Goal: Information Seeking & Learning: Check status

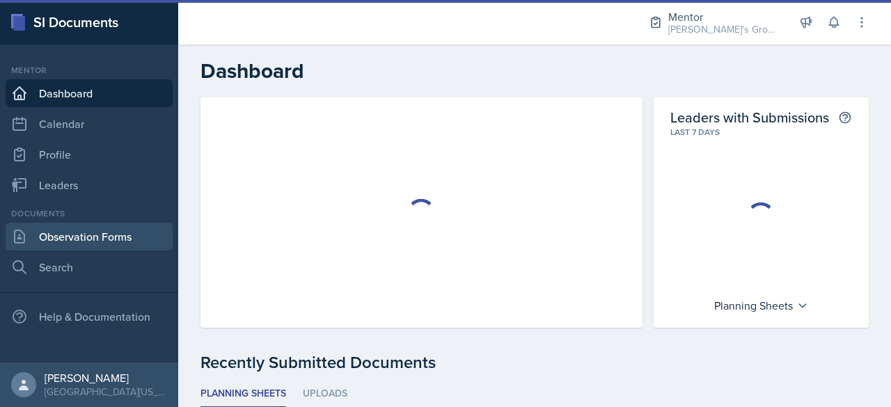
click at [95, 250] on link "Observation Forms" at bounding box center [89, 237] width 167 height 28
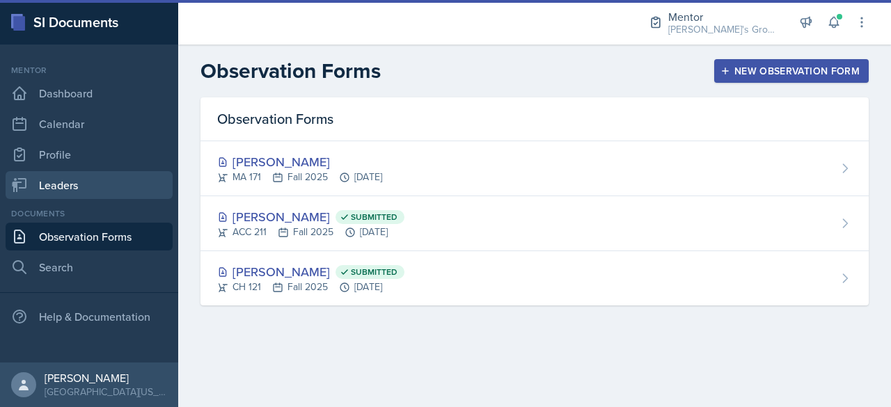
click at [87, 191] on link "Leaders" at bounding box center [89, 185] width 167 height 28
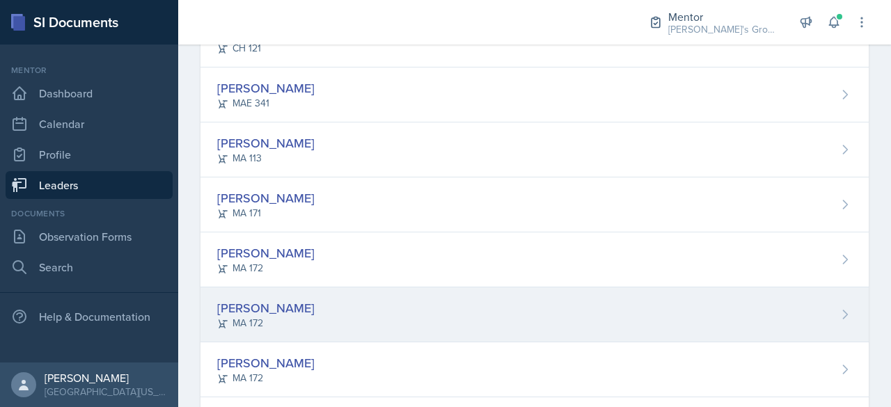
scroll to position [277, 0]
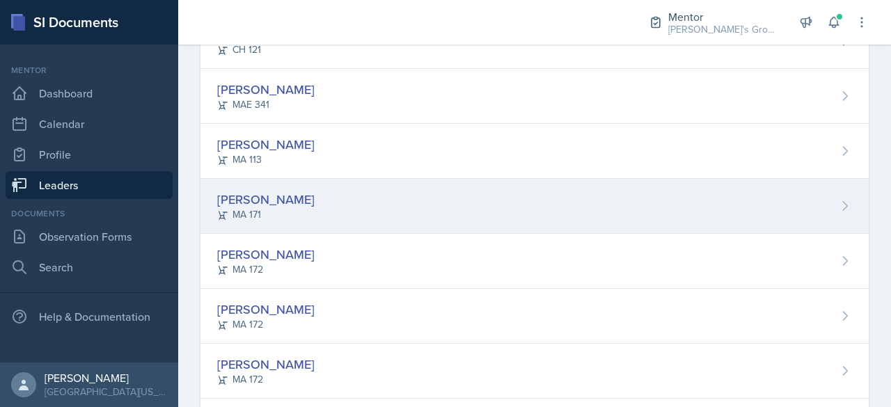
click at [373, 198] on div "[PERSON_NAME] MA 171" at bounding box center [534, 206] width 668 height 55
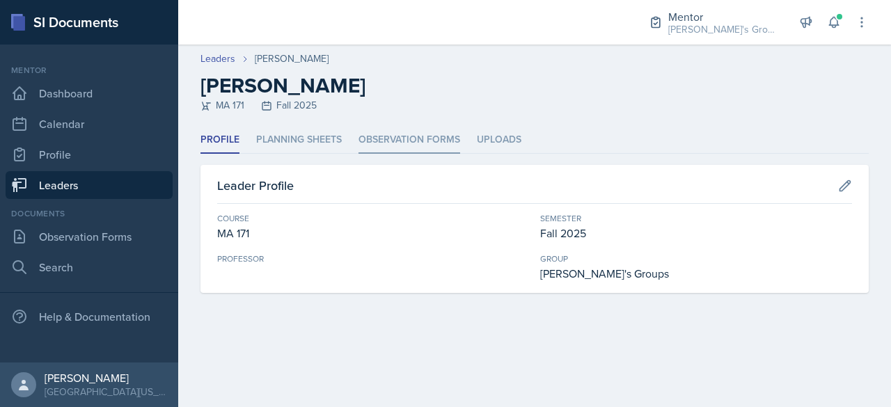
click at [395, 137] on li "Observation Forms" at bounding box center [409, 140] width 102 height 27
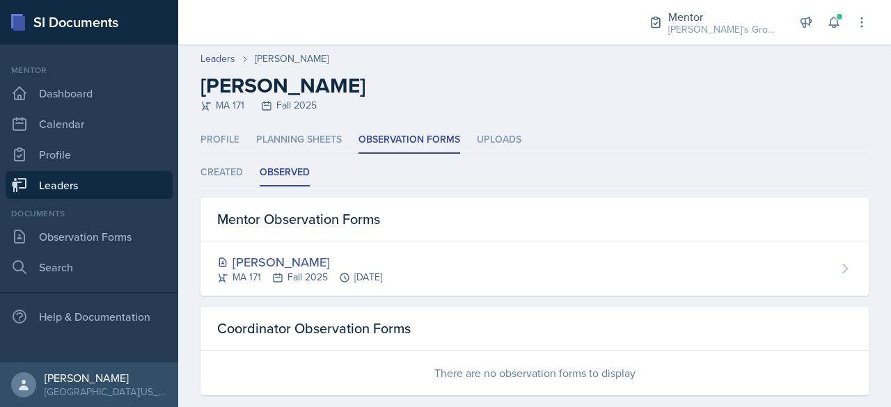
scroll to position [20, 0]
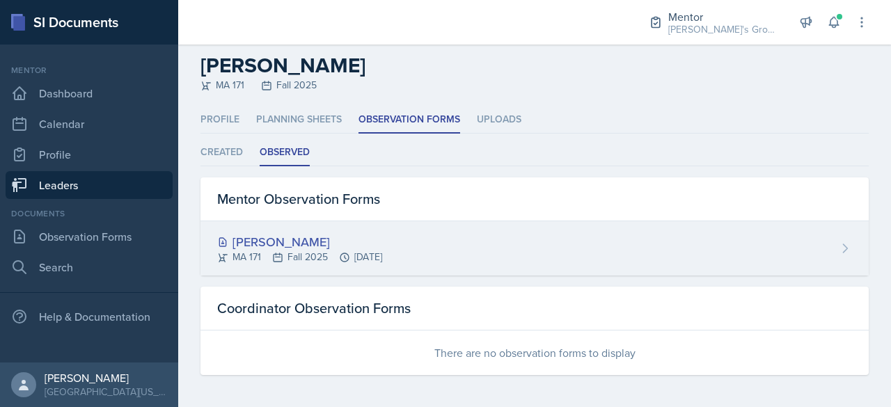
click at [335, 232] on div "[PERSON_NAME]" at bounding box center [299, 241] width 165 height 19
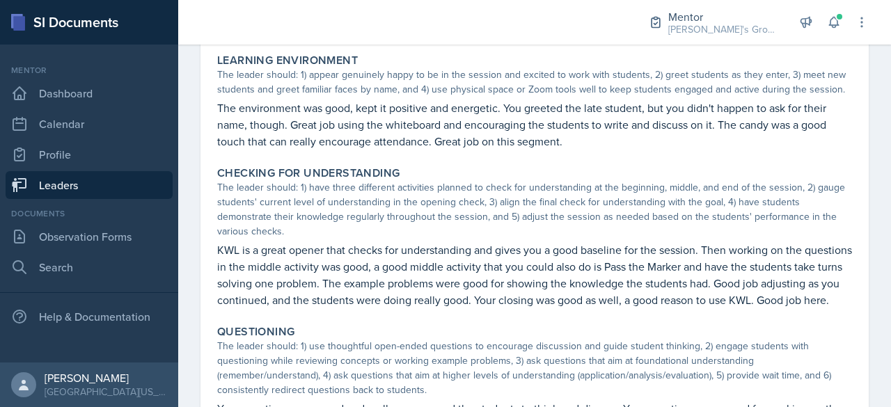
scroll to position [577, 0]
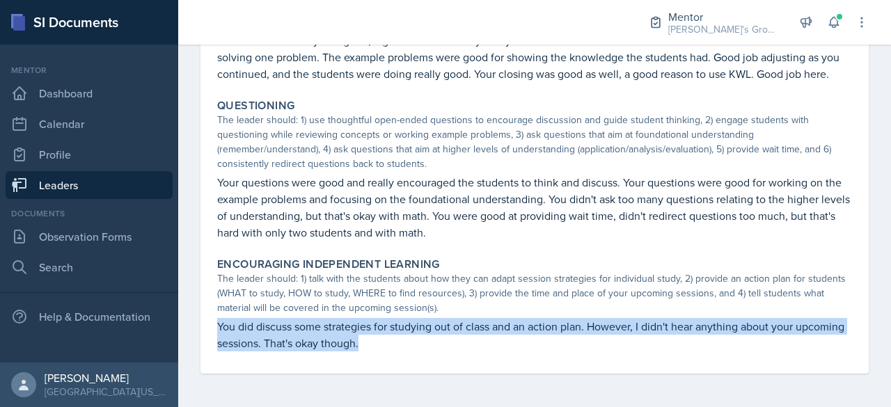
drag, startPoint x: 206, startPoint y: 328, endPoint x: 486, endPoint y: 377, distance: 284.0
click at [469, 347] on p "You did discuss some strategies for studying out of class and an action plan. H…" at bounding box center [534, 334] width 635 height 33
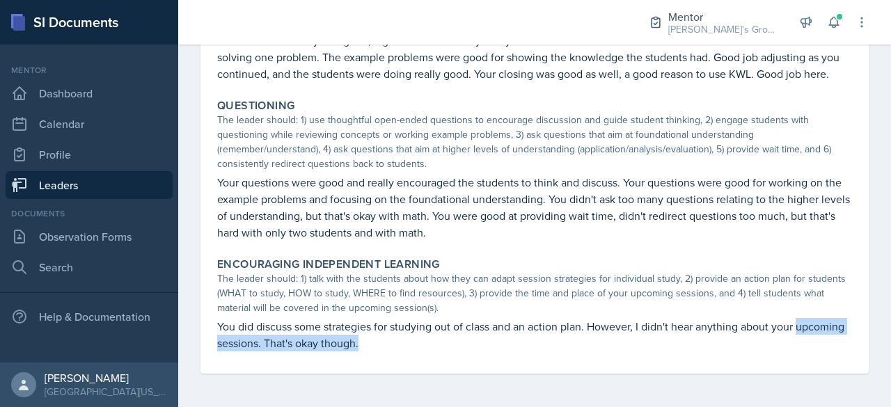
drag, startPoint x: 469, startPoint y: 347, endPoint x: 202, endPoint y: 342, distance: 267.3
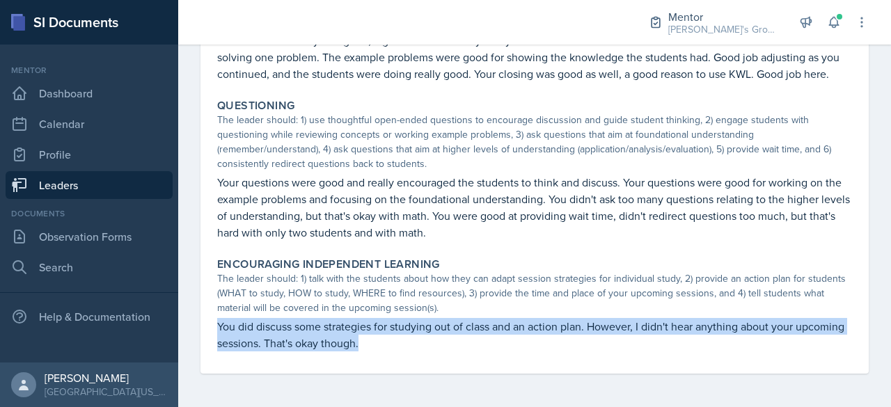
drag, startPoint x: 219, startPoint y: 320, endPoint x: 452, endPoint y: 346, distance: 234.6
click at [452, 346] on p "You did discuss some strategies for studying out of class and an action plan. H…" at bounding box center [534, 334] width 635 height 33
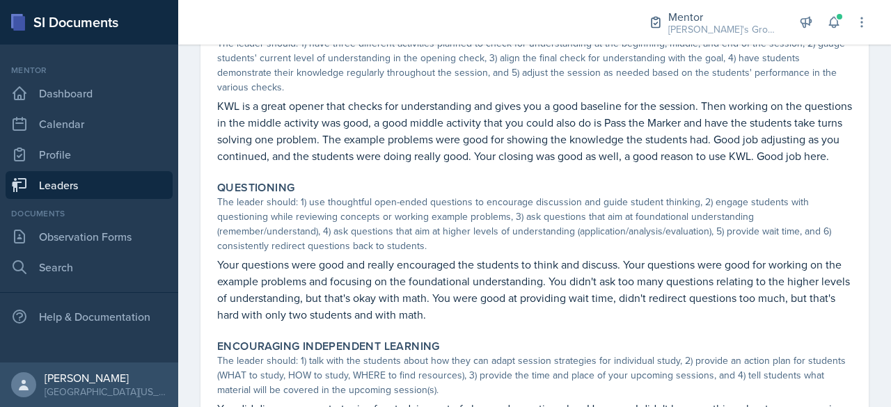
scroll to position [478, 0]
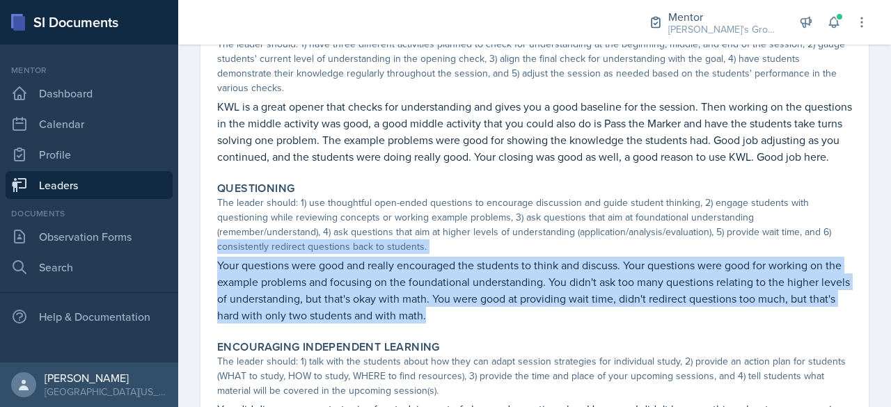
drag, startPoint x: 464, startPoint y: 336, endPoint x: 195, endPoint y: 268, distance: 277.2
click at [195, 268] on div "[PERSON_NAME] Submitted [PERSON_NAME] [DATE] View Comments Comments Send Share …" at bounding box center [534, 60] width 713 height 859
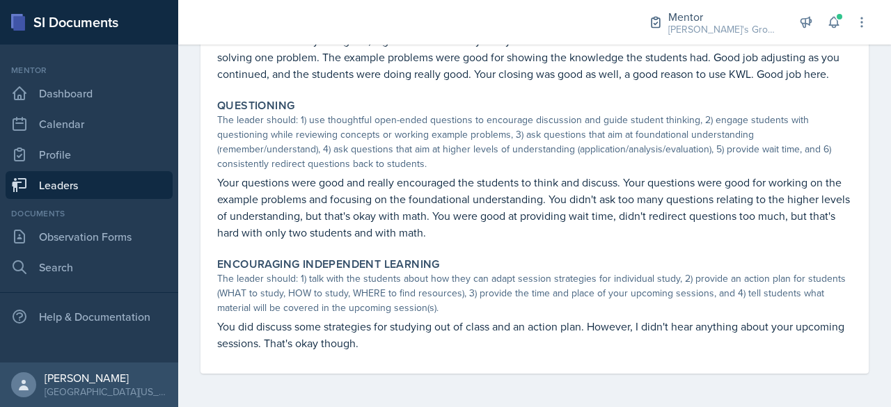
scroll to position [575, 0]
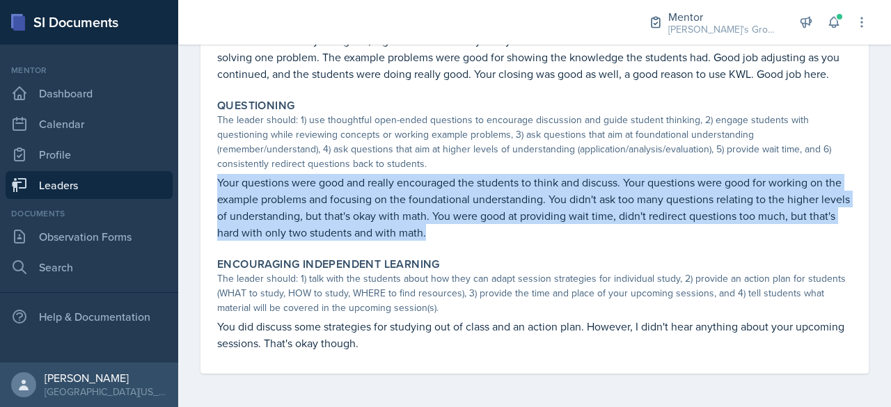
drag, startPoint x: 470, startPoint y: 233, endPoint x: 180, endPoint y: 181, distance: 294.9
click at [338, 177] on p "Your questions were good and really encouraged the students to think and discus…" at bounding box center [534, 207] width 635 height 67
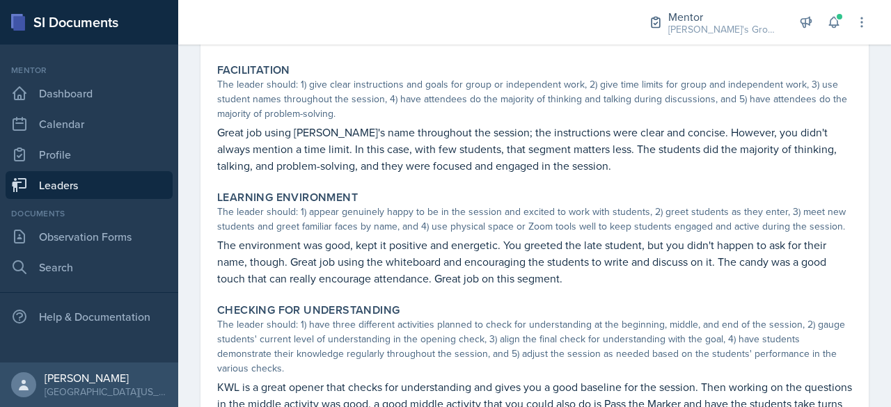
scroll to position [148, 0]
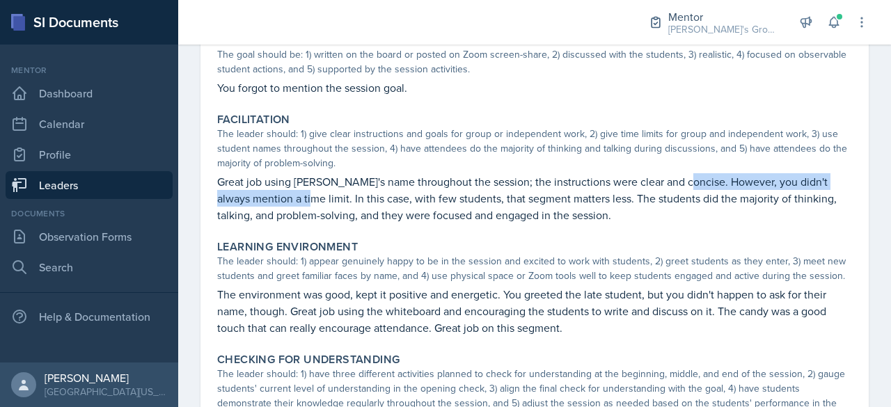
drag, startPoint x: 679, startPoint y: 187, endPoint x: 313, endPoint y: 196, distance: 366.2
click at [313, 196] on p "Great job using [PERSON_NAME]'s name throughout the session; the instructions w…" at bounding box center [534, 198] width 635 height 50
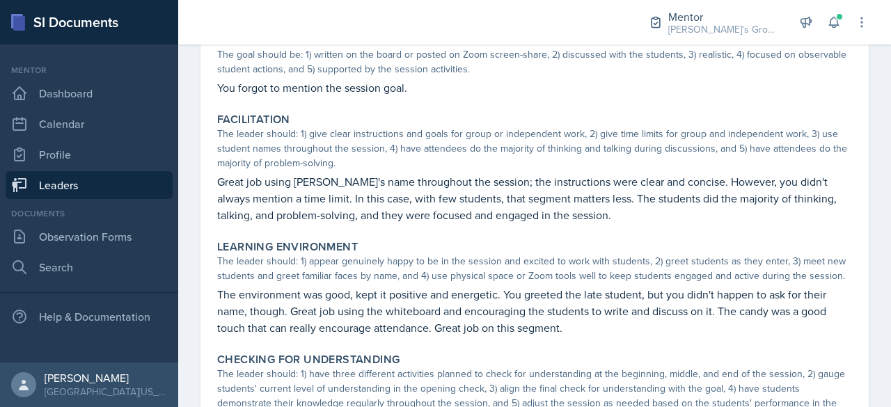
click at [313, 196] on p "Great job using [PERSON_NAME]'s name throughout the session; the instructions w…" at bounding box center [534, 198] width 635 height 50
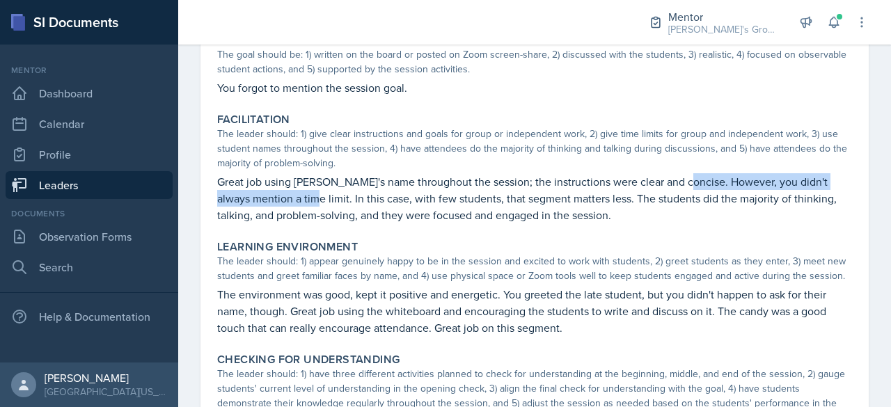
drag, startPoint x: 314, startPoint y: 202, endPoint x: 675, endPoint y: 177, distance: 362.0
click at [675, 177] on p "Great job using [PERSON_NAME]'s name throughout the session; the instructions w…" at bounding box center [534, 198] width 635 height 50
click at [103, 180] on link "Leaders" at bounding box center [89, 185] width 167 height 28
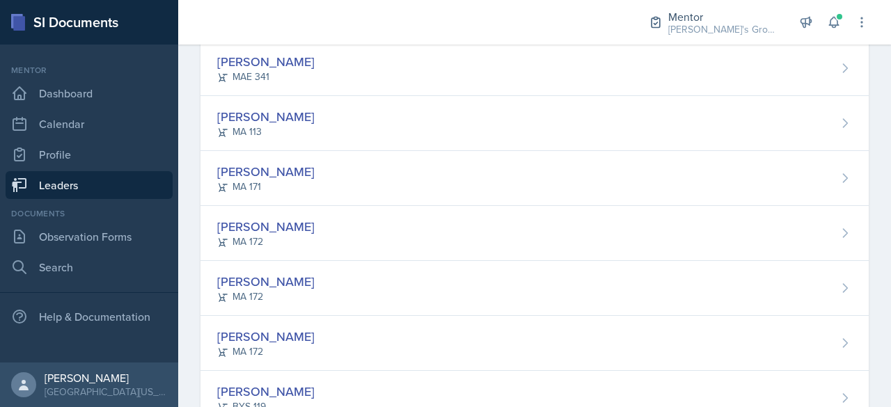
scroll to position [323, 0]
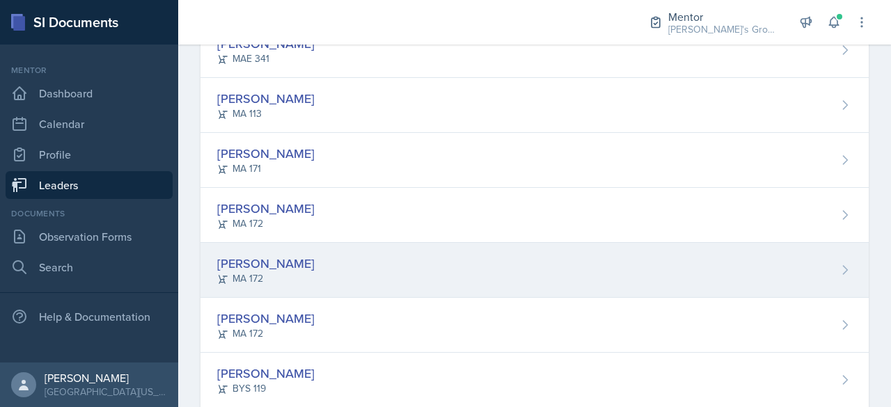
click at [333, 279] on div "[PERSON_NAME] MA 172" at bounding box center [534, 270] width 668 height 55
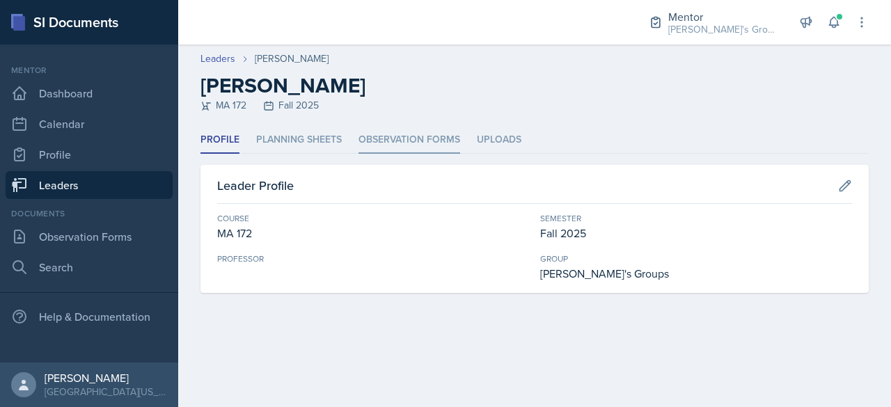
click at [383, 134] on li "Observation Forms" at bounding box center [409, 140] width 102 height 27
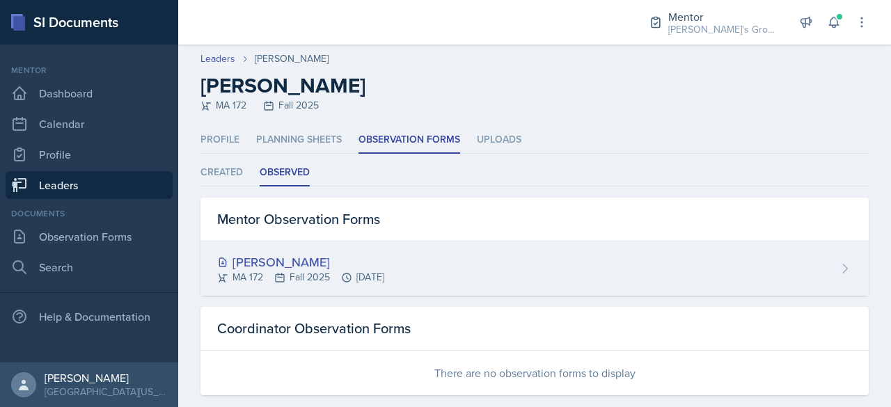
click at [267, 257] on div "[PERSON_NAME]" at bounding box center [300, 262] width 167 height 19
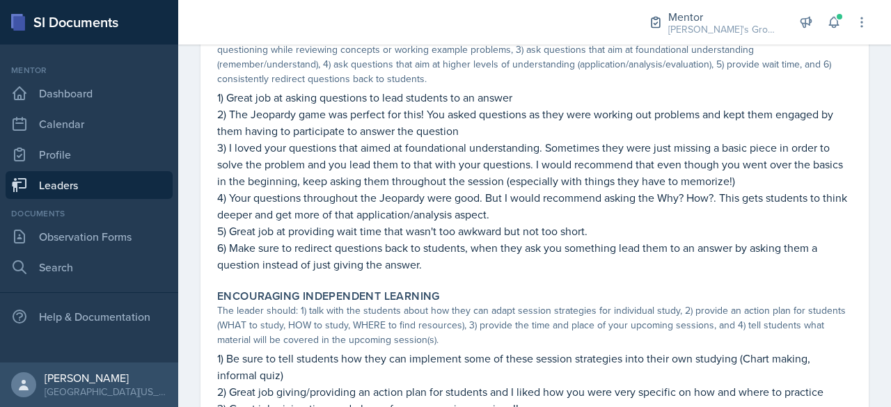
scroll to position [944, 0]
